Goal: Information Seeking & Learning: Learn about a topic

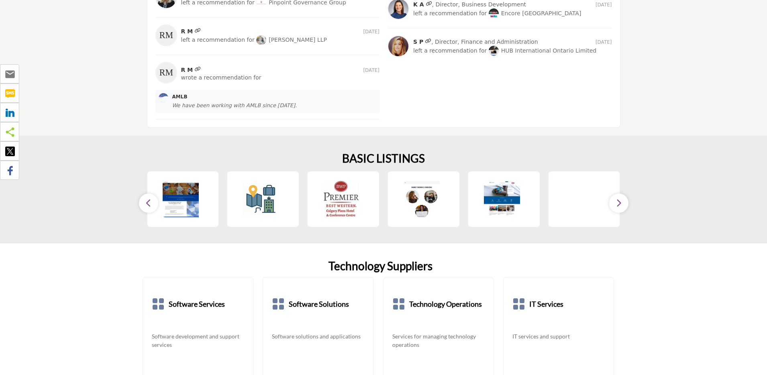
scroll to position [1002, 0]
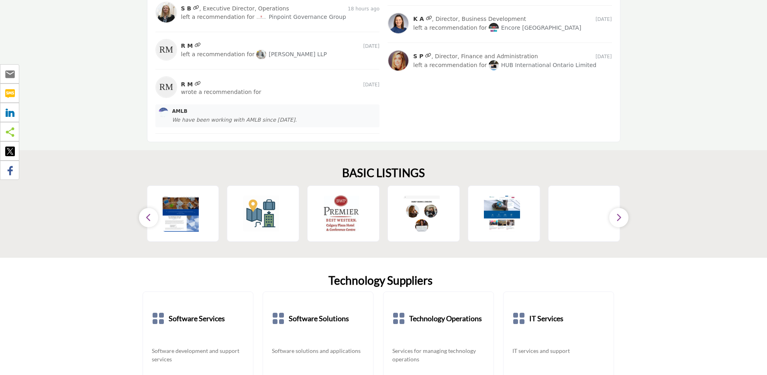
click at [618, 217] on icon "button" at bounding box center [618, 217] width 6 height 10
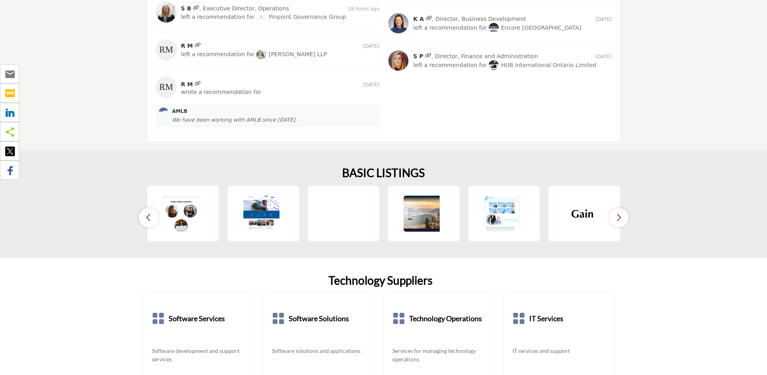
click at [618, 217] on icon "button" at bounding box center [618, 217] width 6 height 10
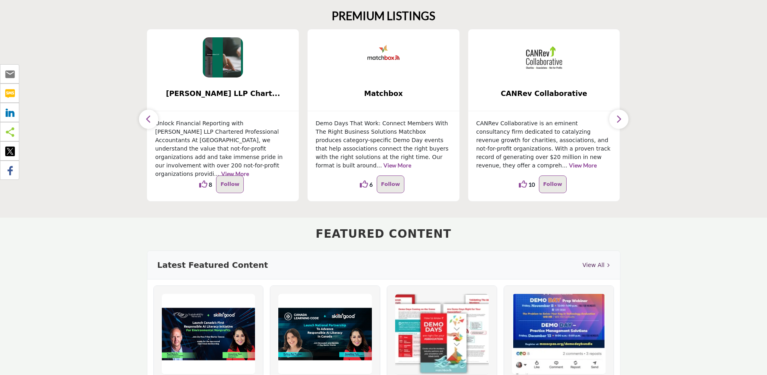
scroll to position [56, 0]
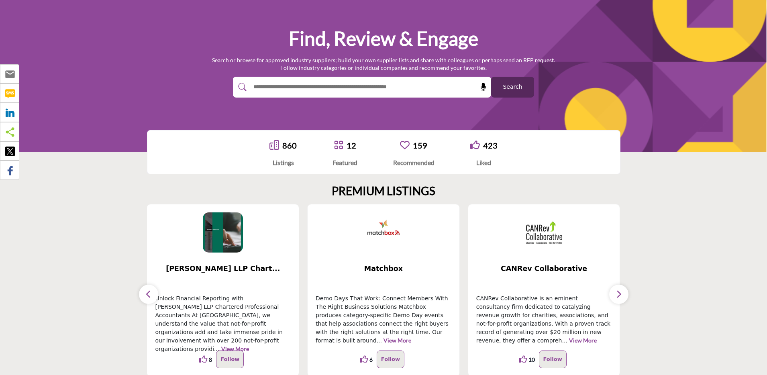
click at [277, 151] on div "860 Listings" at bounding box center [282, 153] width 27 height 28
click at [280, 139] on div "860" at bounding box center [282, 145] width 27 height 12
click at [315, 86] on input "text" at bounding box center [344, 87] width 191 height 12
type input "********"
click at [491, 77] on button "Search" at bounding box center [512, 87] width 43 height 21
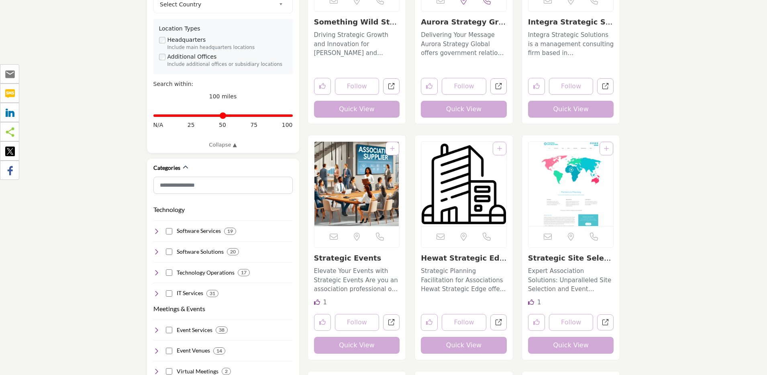
scroll to position [297, 0]
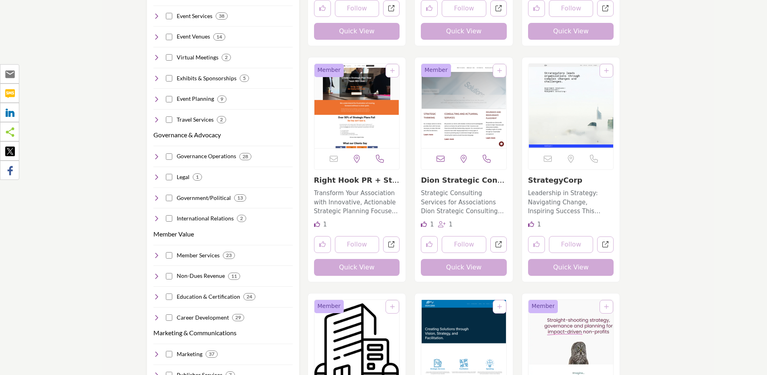
scroll to position [610, 0]
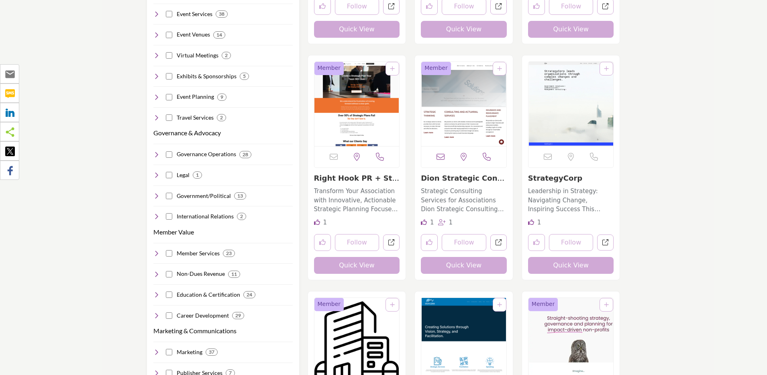
click at [473, 179] on link "Dion Strategic Consu..." at bounding box center [462, 182] width 83 height 17
